Goal: Task Accomplishment & Management: Manage account settings

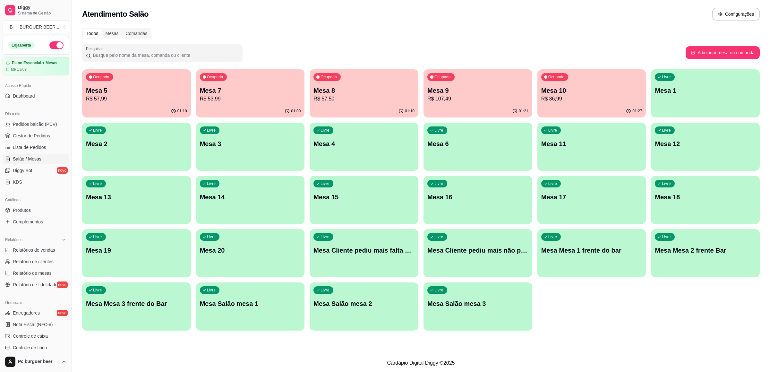
click at [484, 97] on p "R$ 107,49" at bounding box center [477, 99] width 101 height 8
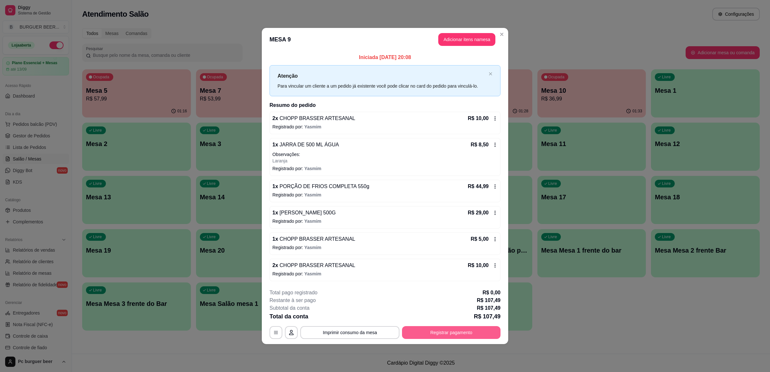
click at [484, 334] on button "Registrar pagamento" at bounding box center [451, 332] width 98 height 13
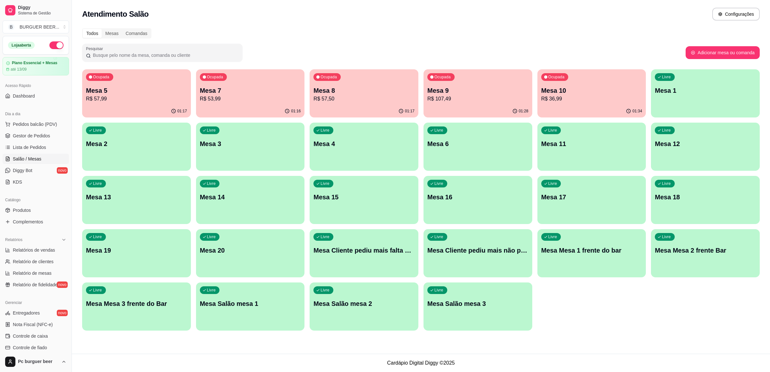
click at [273, 103] on div "Ocupada Mesa 7 R$ 53,99" at bounding box center [250, 87] width 109 height 36
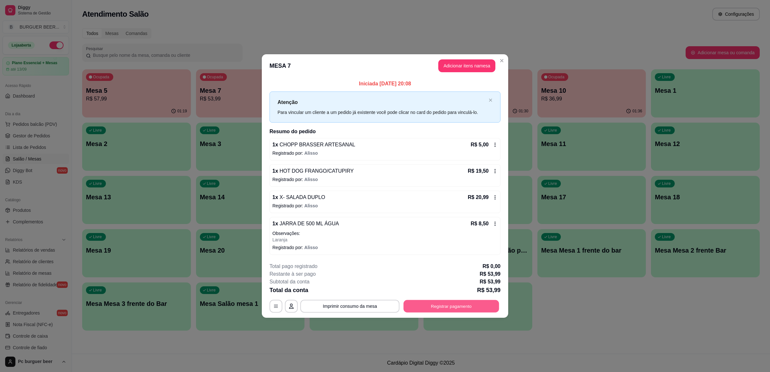
click at [436, 309] on button "Registrar pagamento" at bounding box center [451, 306] width 96 height 13
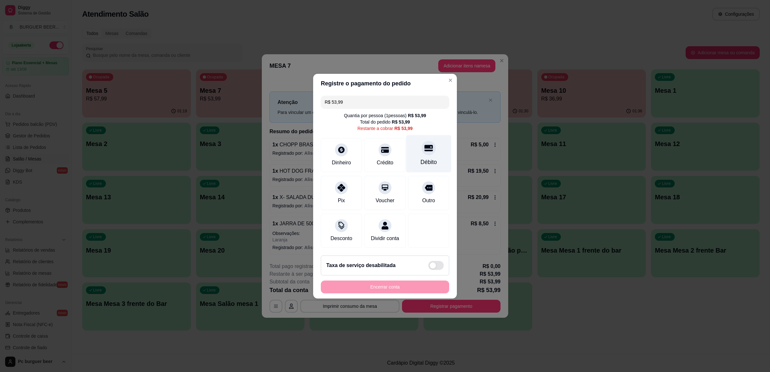
click at [417, 136] on div "Débito" at bounding box center [428, 154] width 45 height 38
type input "R$ 0,00"
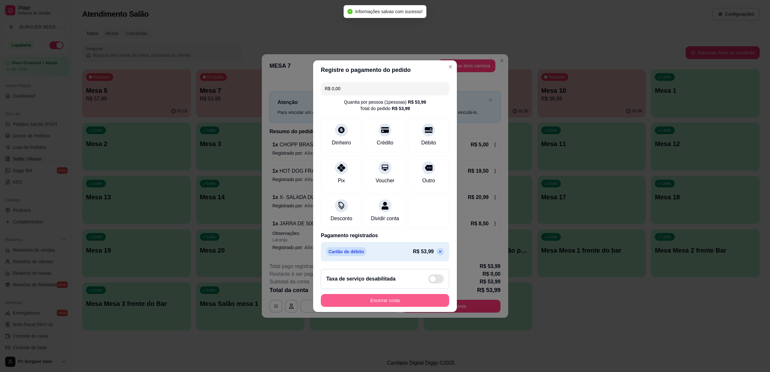
click at [425, 306] on button "Encerrar conta" at bounding box center [385, 300] width 128 height 13
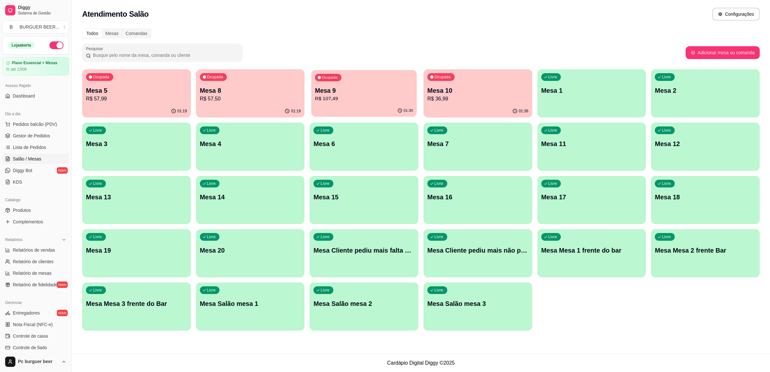
click at [343, 96] on p "R$ 107,49" at bounding box center [364, 98] width 98 height 7
click at [369, 98] on p "R$ 107,49" at bounding box center [363, 99] width 101 height 8
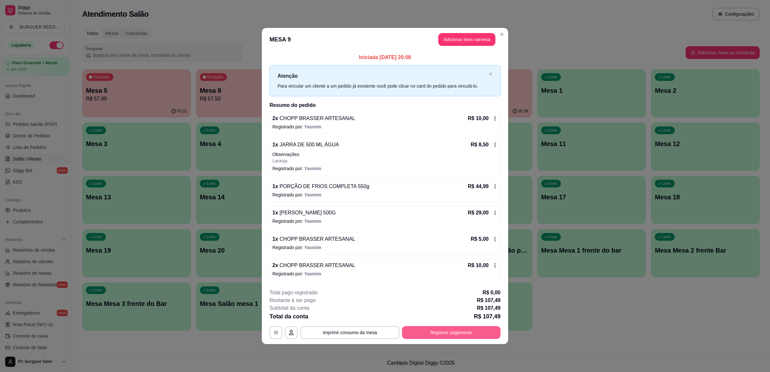
click at [419, 337] on button "Registrar pagamento" at bounding box center [451, 332] width 98 height 13
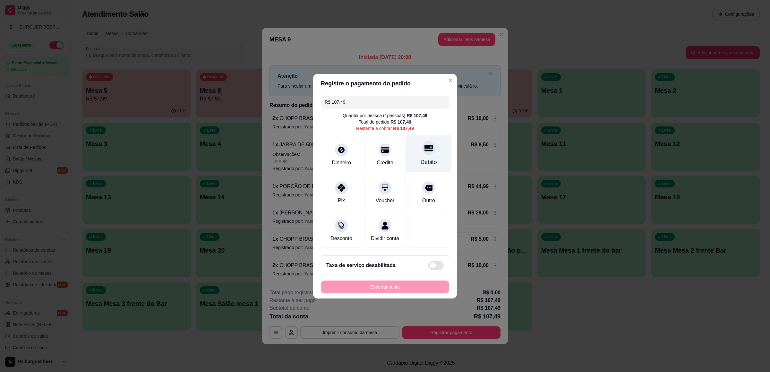
click at [418, 149] on div "Débito" at bounding box center [428, 154] width 45 height 38
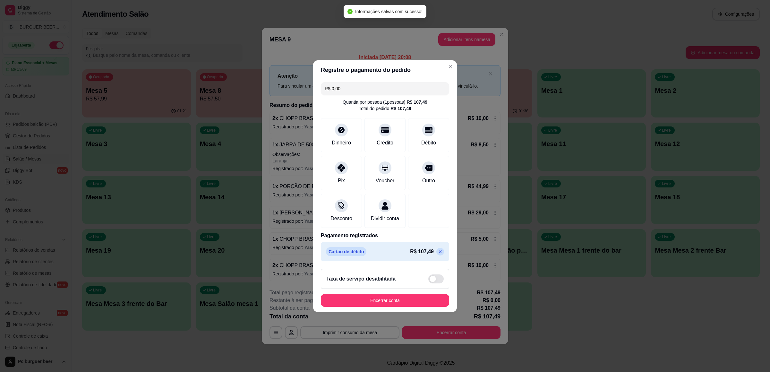
type input "R$ 0,00"
click at [416, 306] on button "Encerrar conta" at bounding box center [385, 300] width 124 height 13
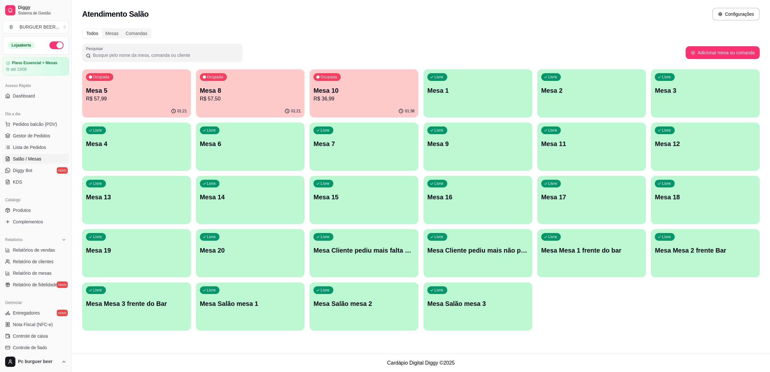
click at [348, 95] on p "R$ 36,99" at bounding box center [363, 99] width 101 height 8
click at [345, 53] on div "Pesquisar" at bounding box center [383, 53] width 603 height 18
